Goal: Navigation & Orientation: Find specific page/section

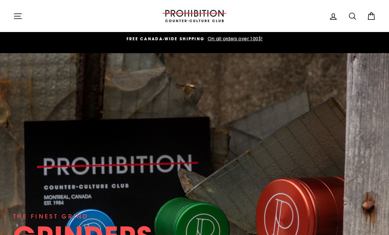
click at [12, 20] on button "Site navigation" at bounding box center [17, 16] width 17 height 14
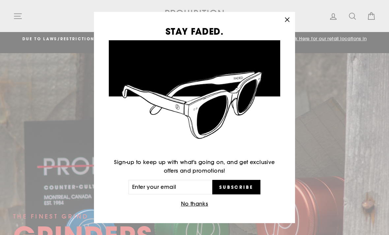
click at [288, 22] on icon "button" at bounding box center [287, 19] width 9 height 9
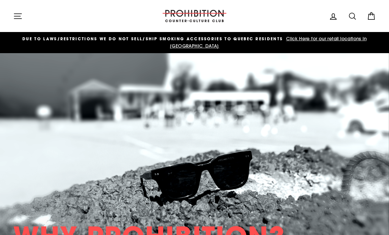
click at [21, 15] on icon "button" at bounding box center [17, 16] width 9 height 9
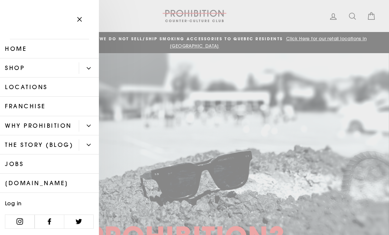
click at [88, 66] on button "Primary" at bounding box center [89, 68] width 20 height 12
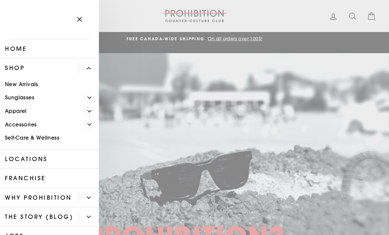
click at [89, 124] on icon "Primary" at bounding box center [90, 125] width 4 height 2
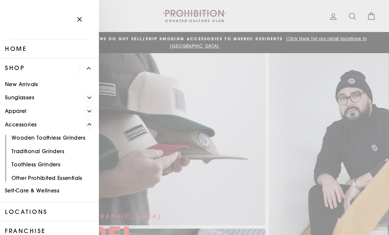
click at [75, 176] on link "Other Prohibited Essentials" at bounding box center [49, 178] width 99 height 14
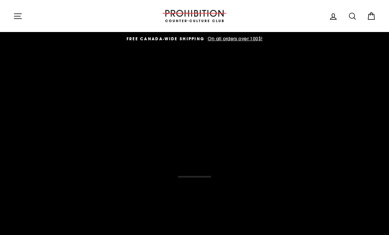
click at [173, 165] on div "THE FINEST GRIND GRINDERS DESIGNED IN [GEOGRAPHIC_DATA]. SHRED" at bounding box center [194, 176] width 363 height 247
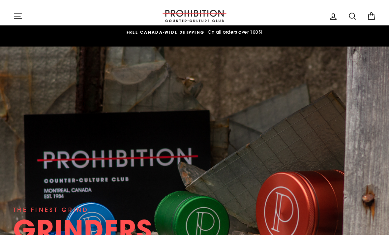
click at [19, 16] on icon "button" at bounding box center [17, 16] width 9 height 9
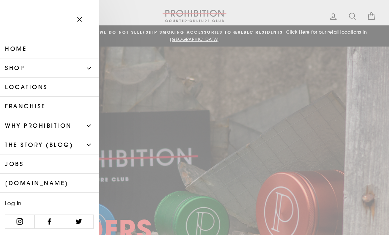
click at [89, 69] on icon "Primary" at bounding box center [89, 68] width 4 height 2
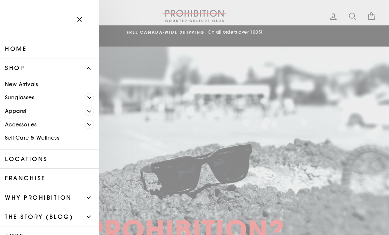
click at [53, 137] on link "Self-Care & Wellness" at bounding box center [49, 138] width 99 height 14
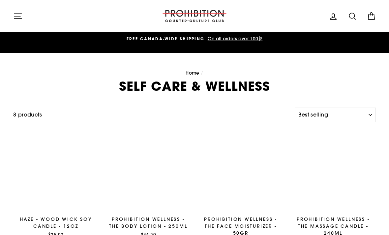
select select "best-selling"
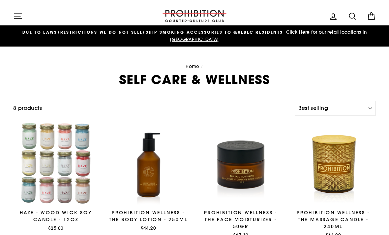
click at [18, 14] on icon "button" at bounding box center [17, 16] width 9 height 9
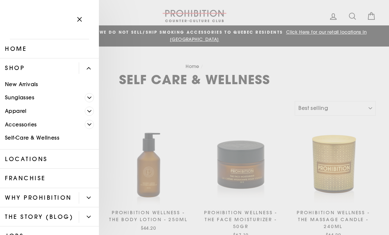
click at [89, 123] on icon "Primary" at bounding box center [89, 124] width 4 height 4
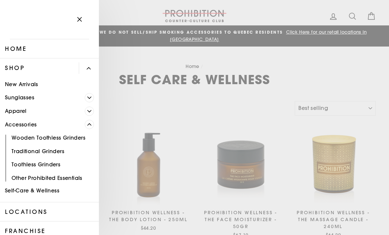
click at [88, 107] on span "Primary" at bounding box center [89, 111] width 9 height 9
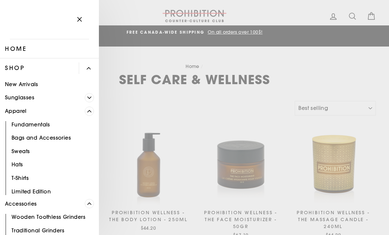
click at [113, 117] on main "Home / SELF CARE & WELLNESS Filter 8 products Sort Sort Featured Best selling A…" at bounding box center [194, 214] width 389 height 334
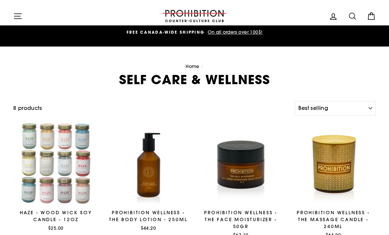
click at [21, 16] on icon "button" at bounding box center [17, 16] width 9 height 9
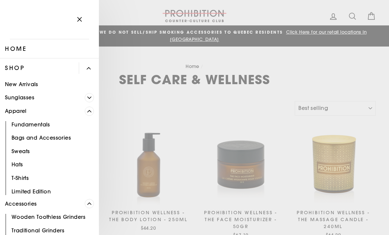
click at [19, 64] on link "Shop" at bounding box center [39, 67] width 79 height 19
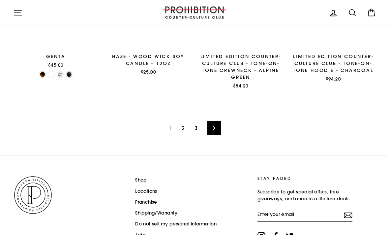
scroll to position [940, 0]
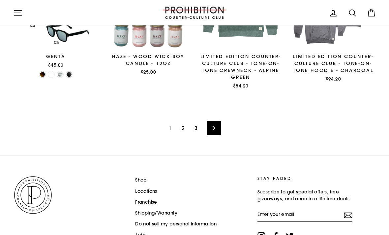
click at [214, 123] on link "Next" at bounding box center [214, 128] width 14 height 15
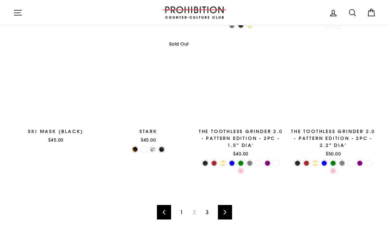
scroll to position [880, 0]
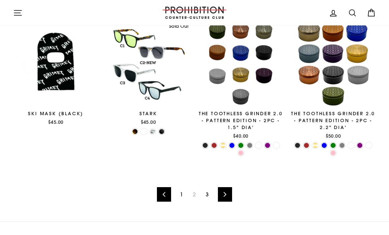
click at [231, 194] on link "Next" at bounding box center [225, 194] width 14 height 15
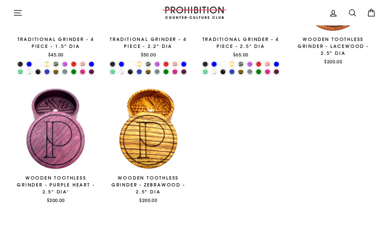
scroll to position [458, 0]
